Goal: Task Accomplishment & Management: Manage account settings

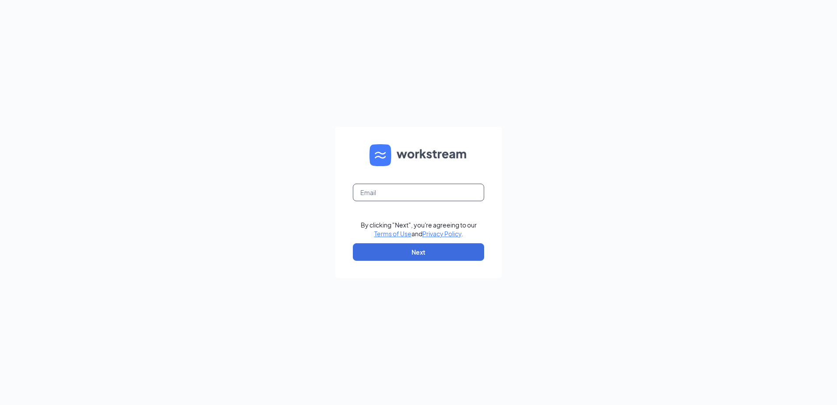
click at [418, 197] on input "text" at bounding box center [418, 192] width 131 height 18
type input "[EMAIL_ADDRESS][DOMAIN_NAME]"
click at [405, 244] on button "Next" at bounding box center [418, 252] width 131 height 18
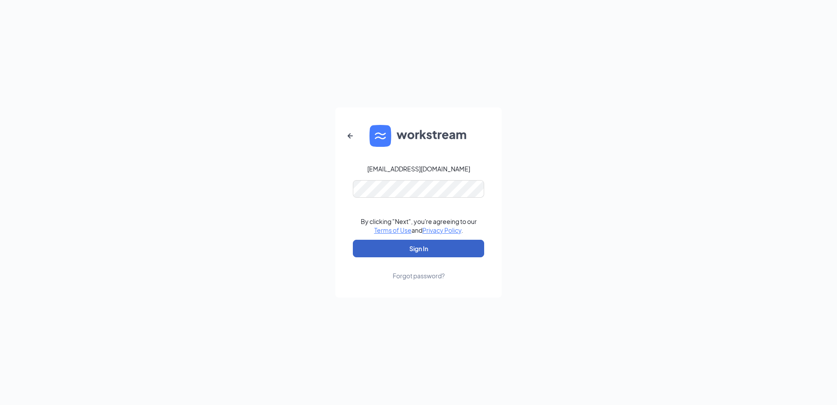
click at [418, 251] on button "Sign In" at bounding box center [418, 249] width 131 height 18
drag, startPoint x: 433, startPoint y: 159, endPoint x: 384, endPoint y: 137, distance: 53.7
click at [384, 137] on form "[EMAIL_ADDRESS][DOMAIN_NAME] Credential mismatches. By clicking "Next", you're …" at bounding box center [418, 202] width 166 height 190
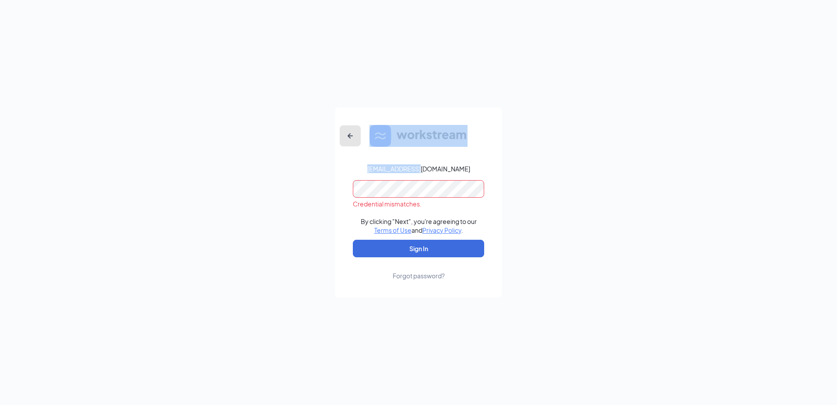
drag, startPoint x: 384, startPoint y: 137, endPoint x: 350, endPoint y: 138, distance: 33.7
click at [350, 138] on icon "ArrowLeftNew" at bounding box center [350, 135] width 11 height 11
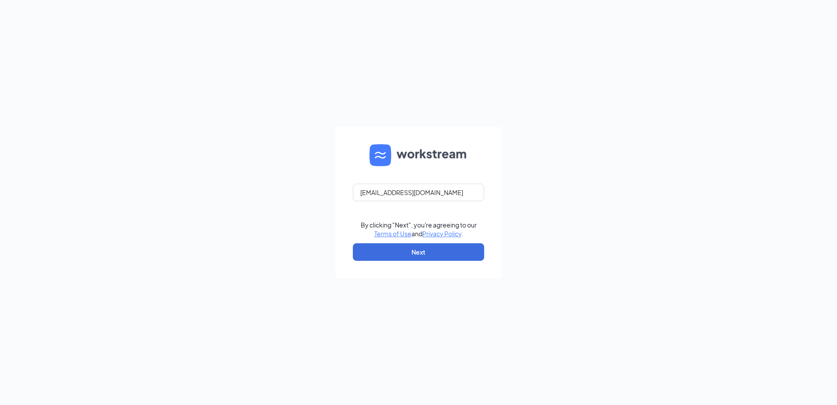
click at [350, 138] on form "[EMAIL_ADDRESS][DOMAIN_NAME] By clicking "Next", you're agreeing to our Terms o…" at bounding box center [418, 202] width 166 height 151
click at [389, 198] on input "[EMAIL_ADDRESS][DOMAIN_NAME]" at bounding box center [418, 192] width 131 height 18
click at [449, 192] on input "[EMAIL_ADDRESS][DOMAIN_NAME]" at bounding box center [418, 192] width 131 height 18
drag, startPoint x: 449, startPoint y: 192, endPoint x: 235, endPoint y: 190, distance: 213.7
click at [235, 190] on div "[EMAIL_ADDRESS][DOMAIN_NAME] By clicking "Next", you're agreeing to our Terms o…" at bounding box center [418, 202] width 837 height 405
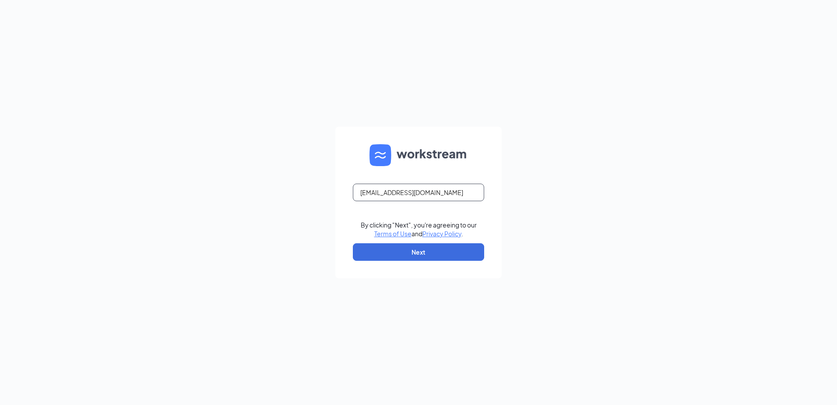
type input "[EMAIL_ADDRESS][DOMAIN_NAME]"
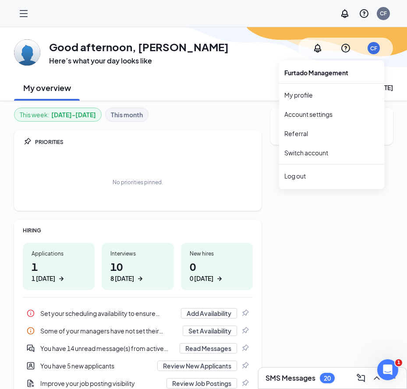
drag, startPoint x: 328, startPoint y: 416, endPoint x: 339, endPoint y: 415, distance: 11.9
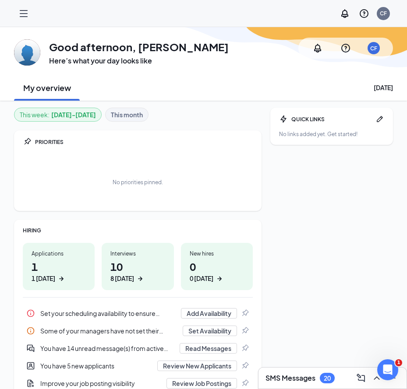
drag, startPoint x: 339, startPoint y: 415, endPoint x: 317, endPoint y: 195, distance: 220.9
click at [317, 195] on div "QUICK LINKS No links added yet. Get started!" at bounding box center [331, 254] width 123 height 292
click at [106, 58] on h3 "Here’s what your day looks like" at bounding box center [139, 61] width 180 height 10
click at [22, 11] on icon "Hamburger" at bounding box center [23, 13] width 11 height 11
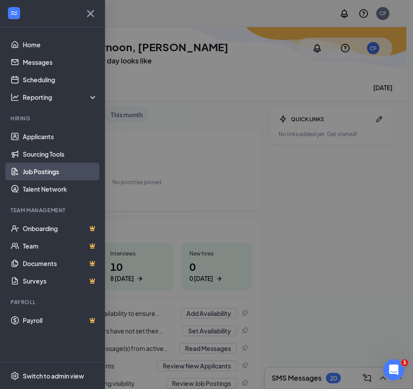
click at [70, 171] on link "Job Postings" at bounding box center [60, 172] width 75 height 18
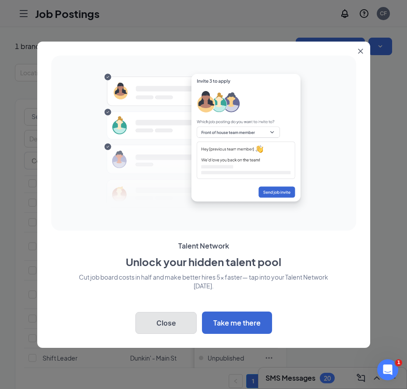
click at [173, 323] on button "Close" at bounding box center [165, 323] width 61 height 22
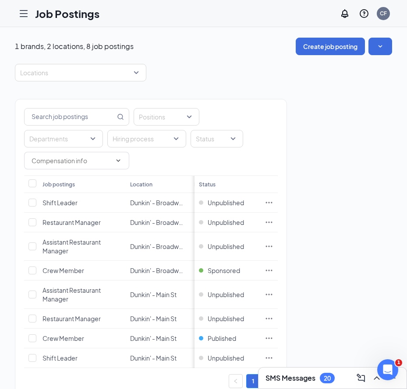
click at [367, 169] on div "Positions Departments Hiring process Status Job postings Location Department [D…" at bounding box center [203, 243] width 377 height 325
click at [190, 131] on div "Status" at bounding box center [216, 139] width 53 height 18
click at [119, 225] on div at bounding box center [118, 223] width 8 height 8
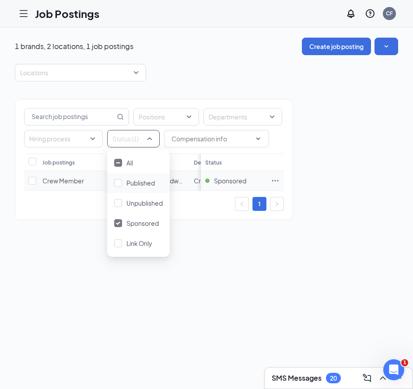
click at [74, 183] on span "Crew Member" at bounding box center [63, 181] width 42 height 8
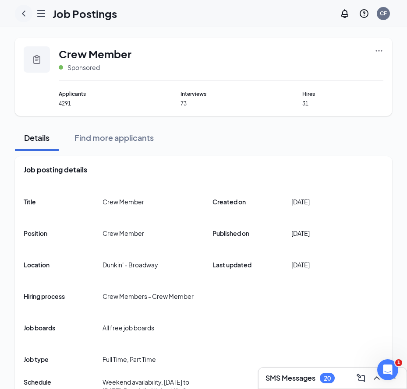
click at [21, 13] on icon "ChevronLeft" at bounding box center [23, 13] width 11 height 11
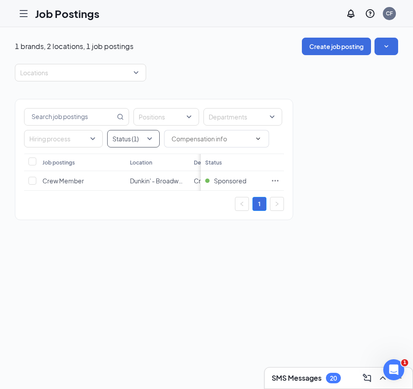
click at [155, 139] on div "Status (1)" at bounding box center [133, 139] width 53 height 18
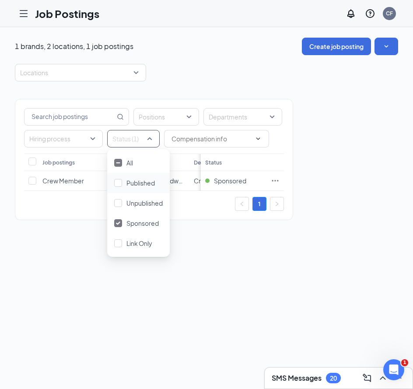
click at [153, 188] on div "Published" at bounding box center [138, 183] width 63 height 20
click at [72, 198] on span "Crew Member" at bounding box center [63, 201] width 42 height 8
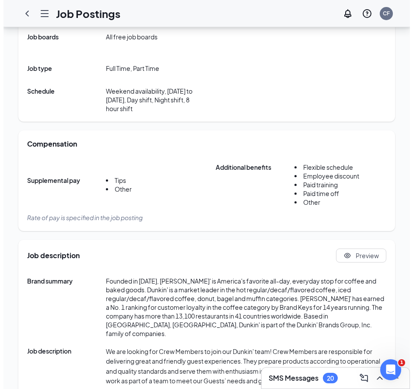
scroll to position [289, 0]
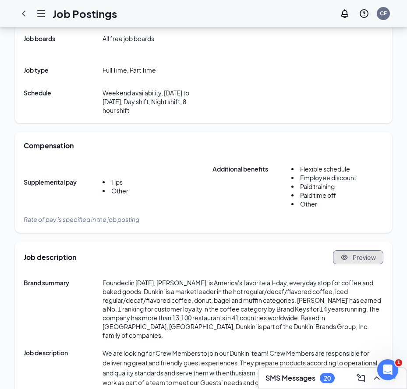
click at [348, 261] on icon "Eye" at bounding box center [344, 258] width 8 height 8
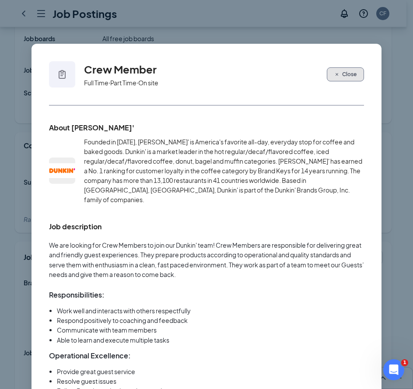
click at [350, 80] on button "Close" at bounding box center [345, 74] width 37 height 14
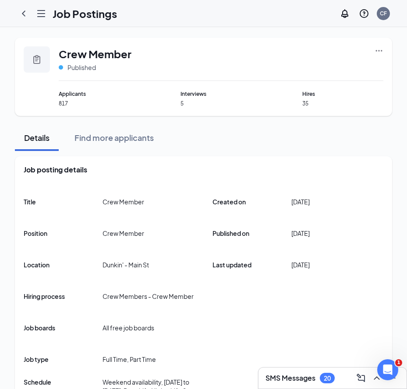
click at [381, 53] on icon "Ellipses" at bounding box center [378, 50] width 9 height 9
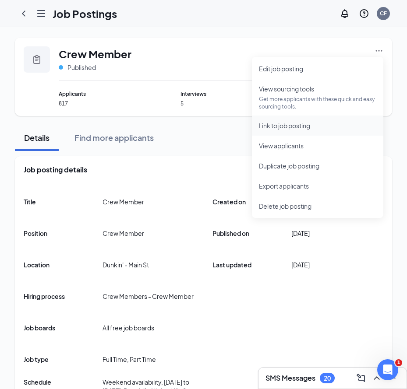
click at [301, 125] on span "Link to job posting" at bounding box center [284, 126] width 51 height 8
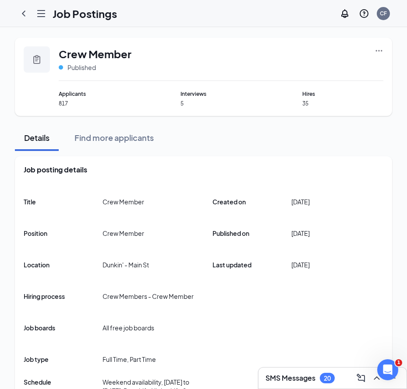
drag, startPoint x: 119, startPoint y: 103, endPoint x: 104, endPoint y: 162, distance: 60.5
drag, startPoint x: 104, startPoint y: 162, endPoint x: 39, endPoint y: 14, distance: 161.6
click at [39, 14] on icon "Hamburger" at bounding box center [41, 14] width 7 height 6
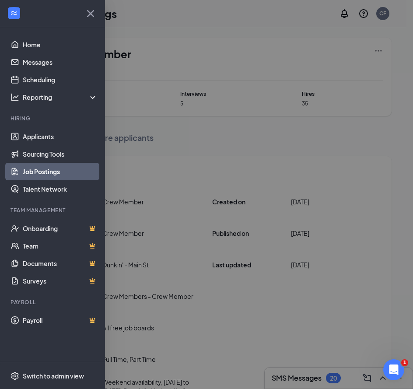
click at [54, 174] on link "Job Postings" at bounding box center [60, 172] width 75 height 18
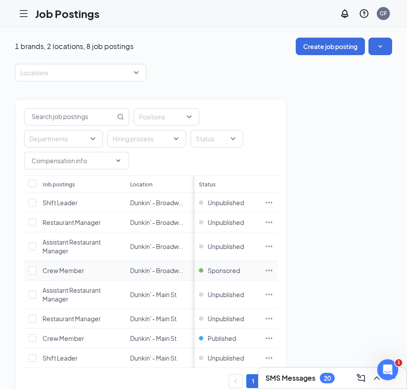
click at [273, 266] on icon "Ellipses" at bounding box center [268, 270] width 9 height 9
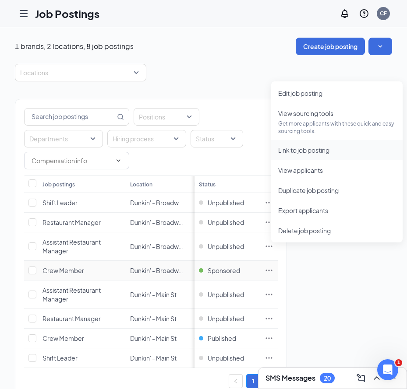
click at [308, 154] on span "Link to job posting" at bounding box center [336, 150] width 117 height 10
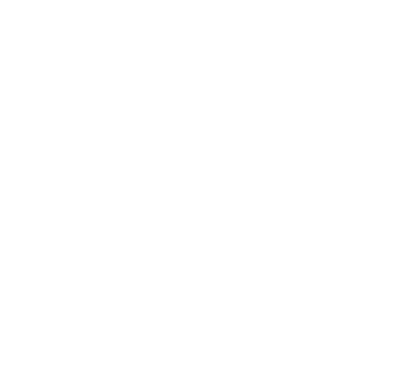
click at [0, 0] on html at bounding box center [0, 0] width 0 height 0
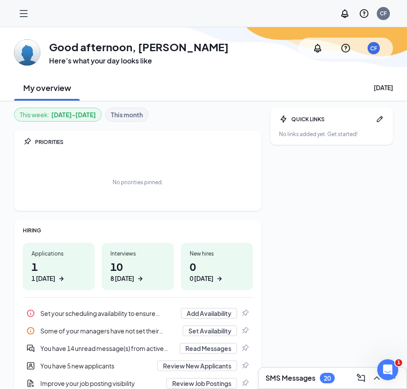
click at [19, 14] on icon "Hamburger" at bounding box center [23, 13] width 11 height 11
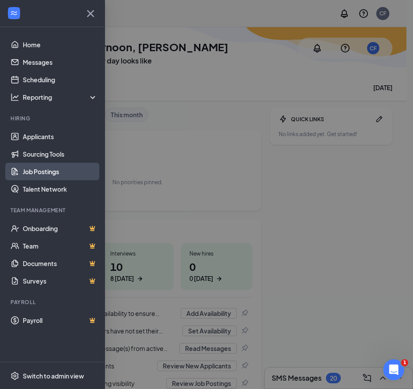
click at [59, 173] on link "Job Postings" at bounding box center [60, 172] width 75 height 18
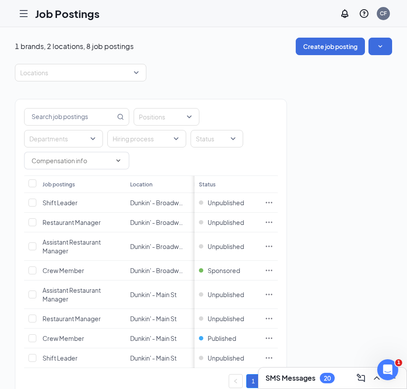
click at [149, 181] on div "Location" at bounding box center [141, 184] width 22 height 7
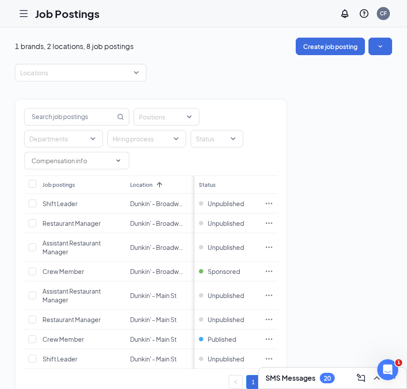
click at [151, 181] on div "Location" at bounding box center [141, 184] width 22 height 7
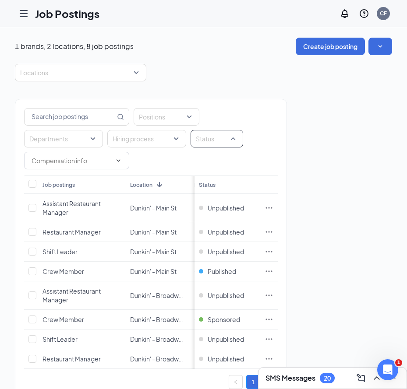
click at [190, 141] on div "Status" at bounding box center [216, 139] width 53 height 18
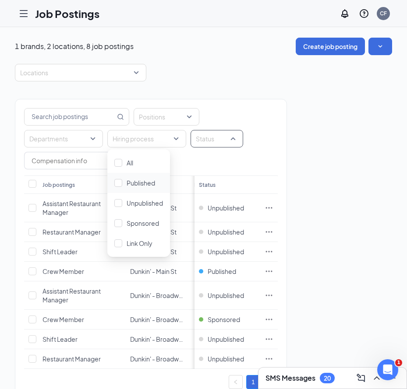
click at [151, 189] on div "Published" at bounding box center [138, 183] width 63 height 20
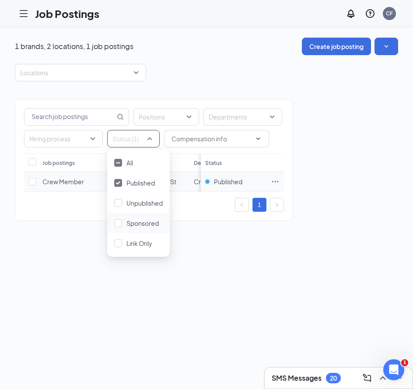
click at [68, 184] on span "Crew Member" at bounding box center [63, 182] width 42 height 8
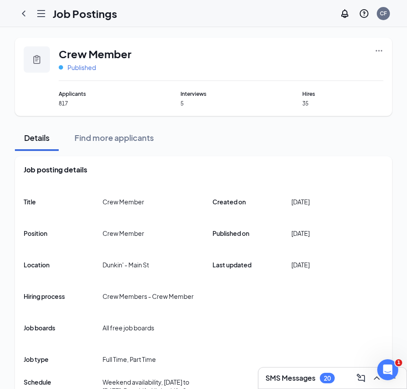
click at [81, 64] on span "Published" at bounding box center [81, 67] width 28 height 9
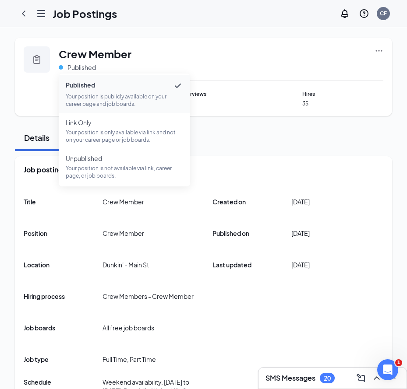
drag, startPoint x: 252, startPoint y: 54, endPoint x: 142, endPoint y: 120, distance: 128.4
click at [251, 54] on div "Crew Member Published" at bounding box center [221, 63] width 324 height 35
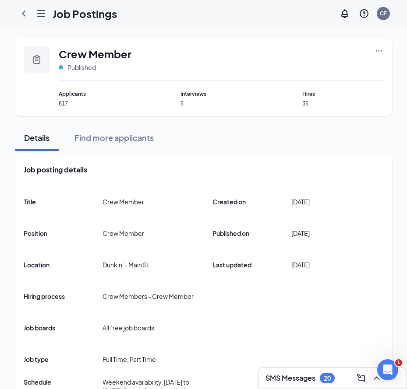
drag, startPoint x: 34, startPoint y: 56, endPoint x: 393, endPoint y: 59, distance: 359.0
click at [50, 53] on div "Crew Member Published Applicants 817 Interviews 5 Hires 35" at bounding box center [203, 76] width 359 height 61
click at [382, 51] on icon "Ellipses" at bounding box center [378, 50] width 9 height 9
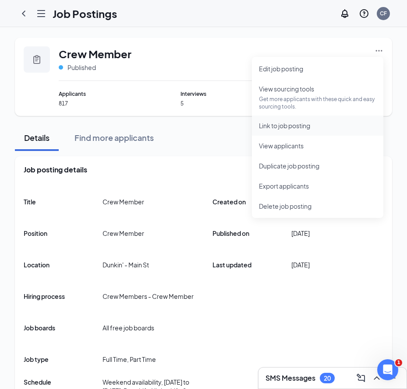
click at [310, 128] on span "Link to job posting" at bounding box center [284, 126] width 51 height 8
